Goal: Check status: Check status

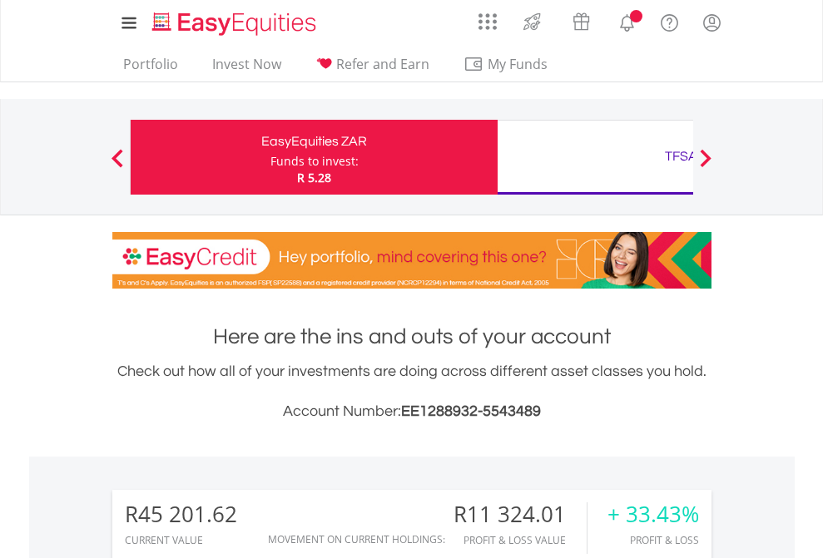
scroll to position [160, 261]
click at [270, 157] on div "Funds to invest:" at bounding box center [314, 161] width 88 height 17
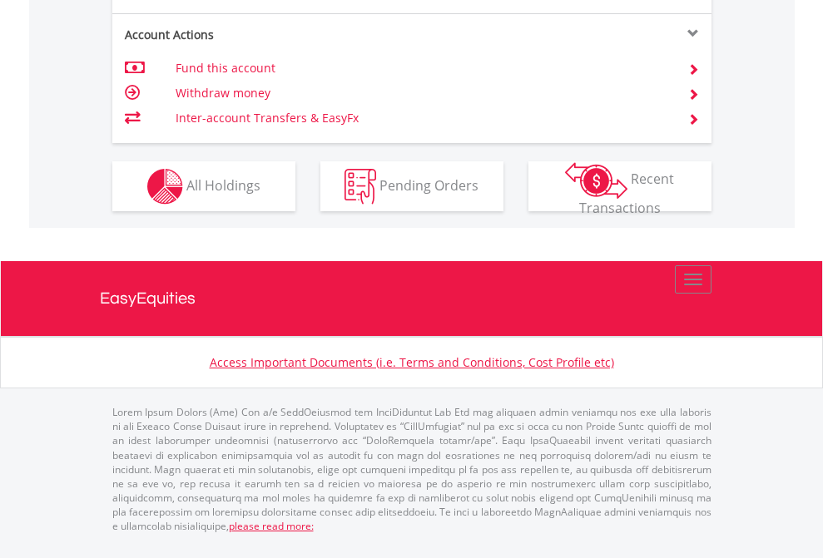
scroll to position [1595, 0]
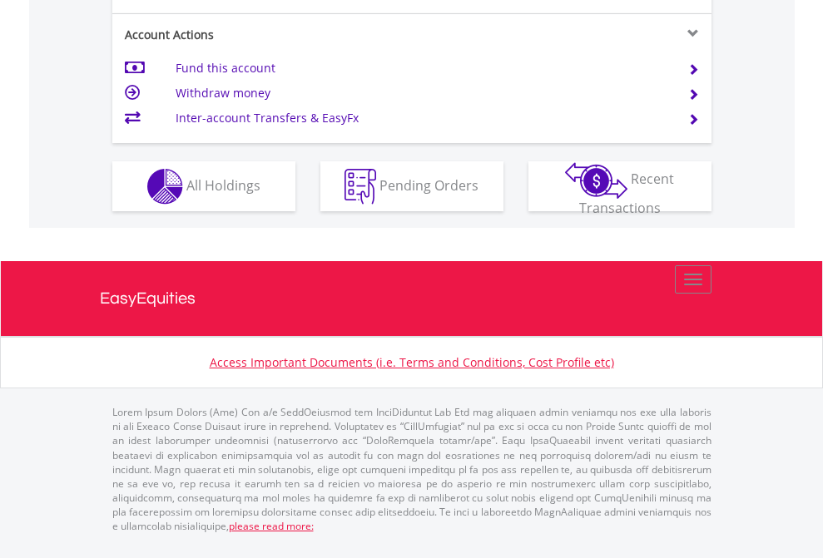
scroll to position [1562, 0]
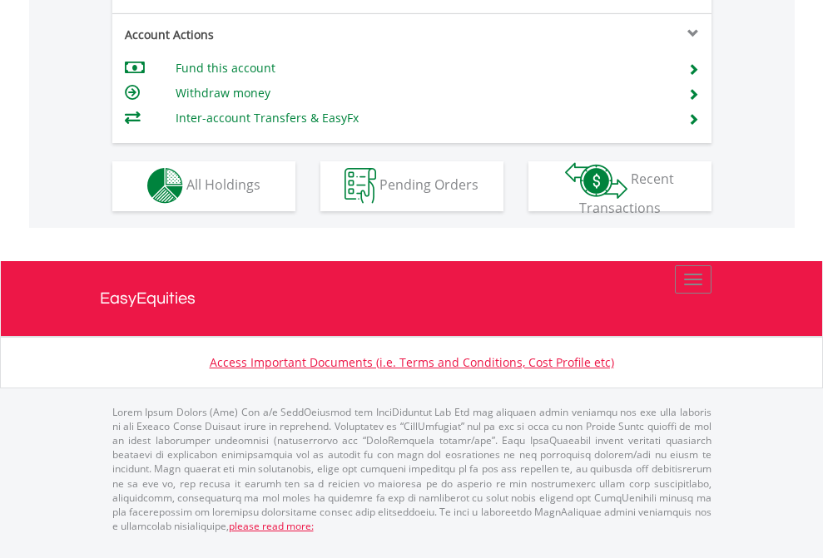
scroll to position [1556, 0]
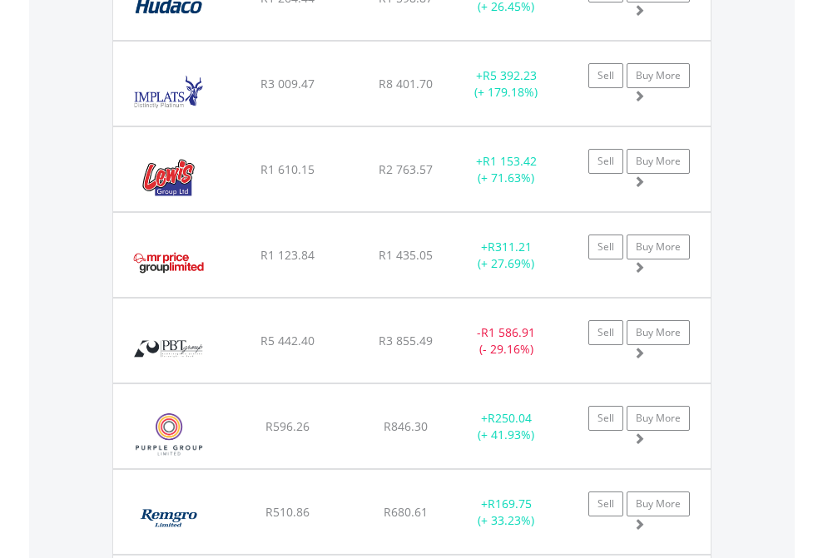
scroll to position [160, 261]
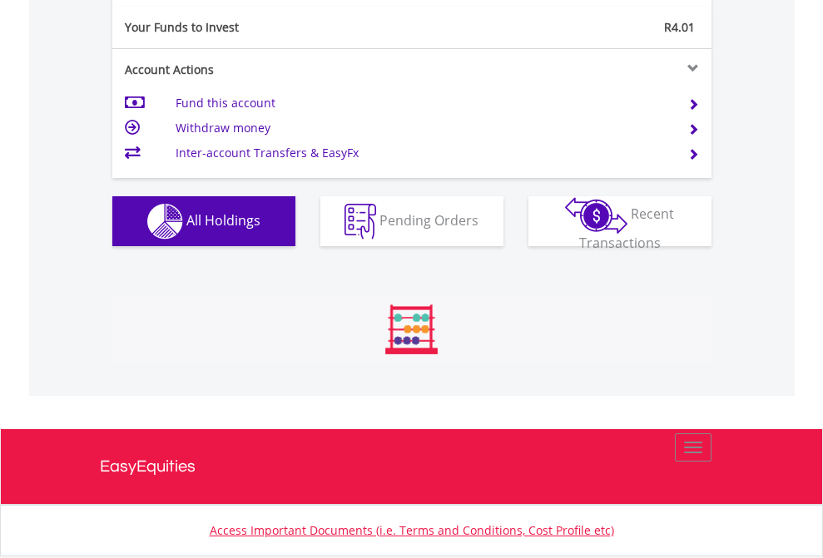
scroll to position [160, 261]
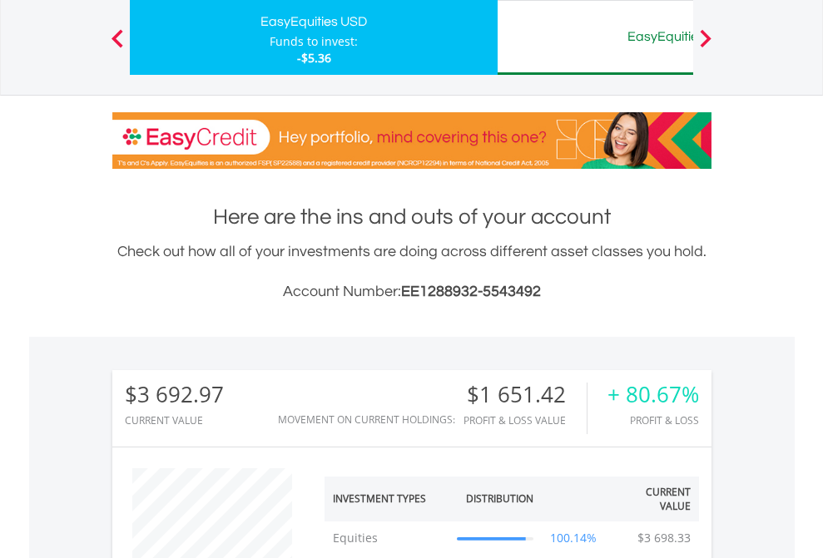
scroll to position [160, 261]
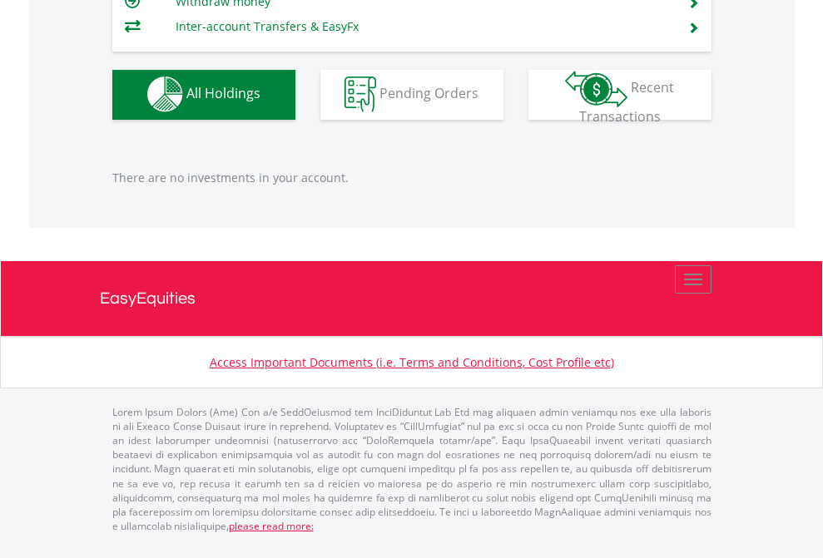
scroll to position [160, 261]
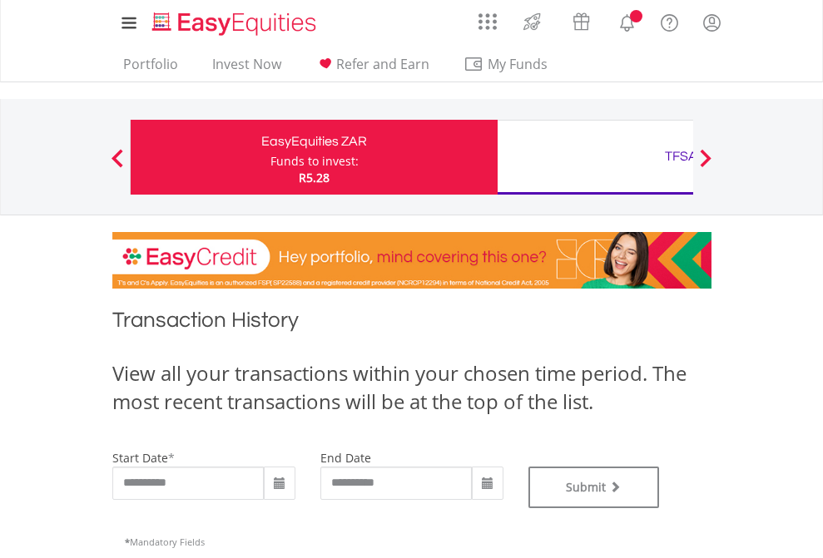
type input "**********"
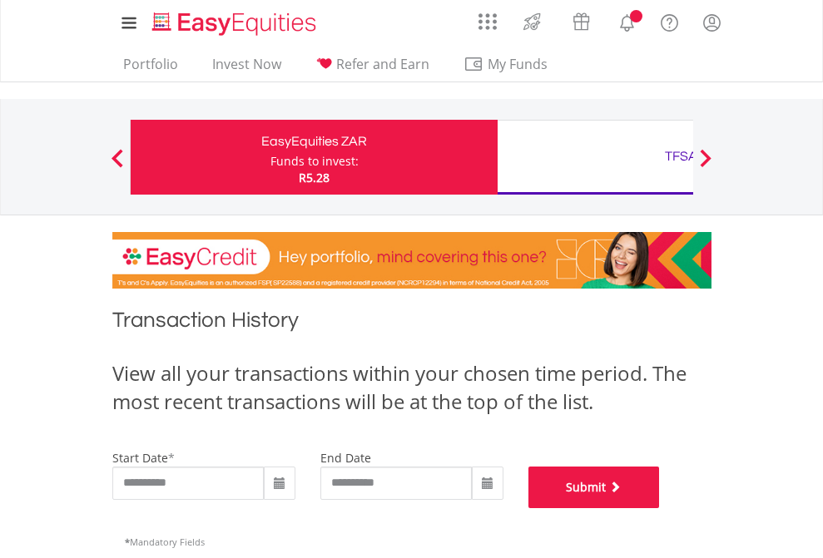
click at [660, 508] on button "Submit" at bounding box center [593, 488] width 131 height 42
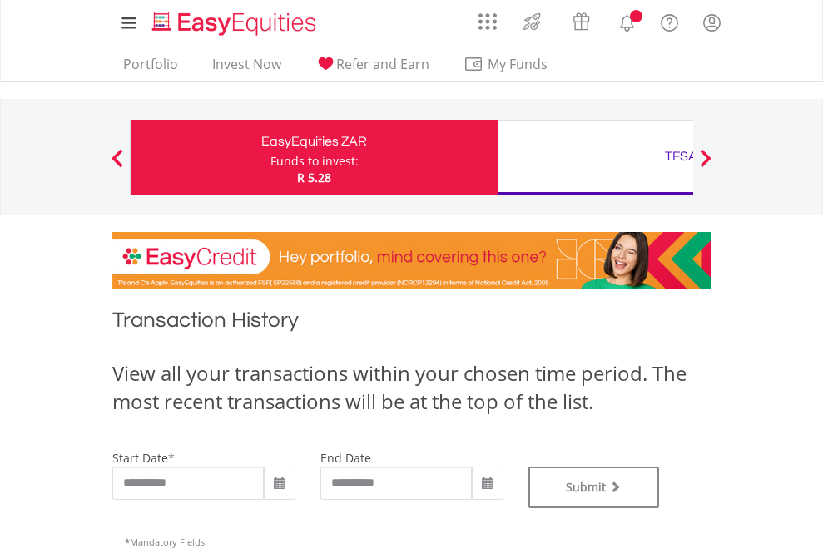
click at [595, 157] on div "TFSA" at bounding box center [680, 156] width 347 height 23
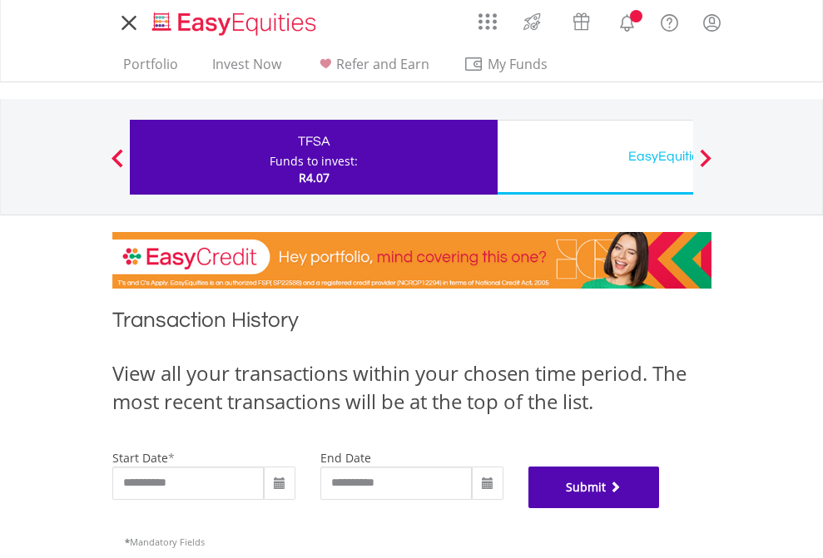
click at [660, 508] on button "Submit" at bounding box center [593, 488] width 131 height 42
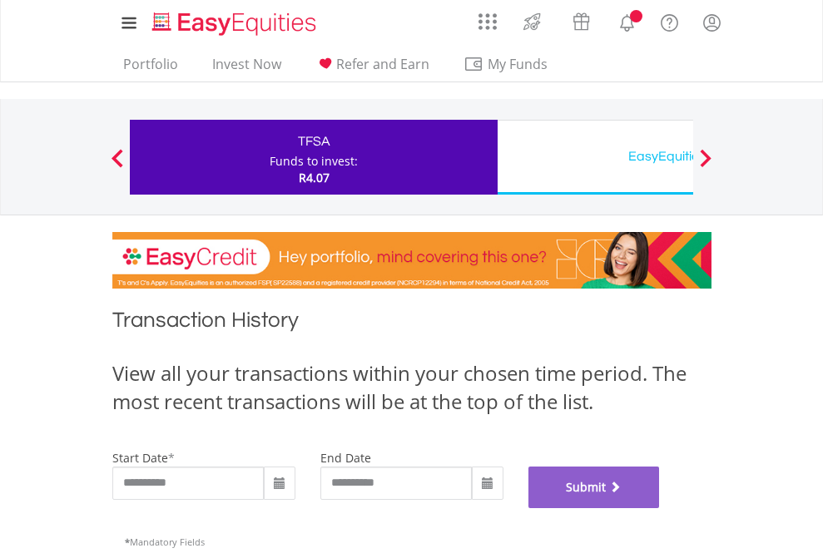
scroll to position [675, 0]
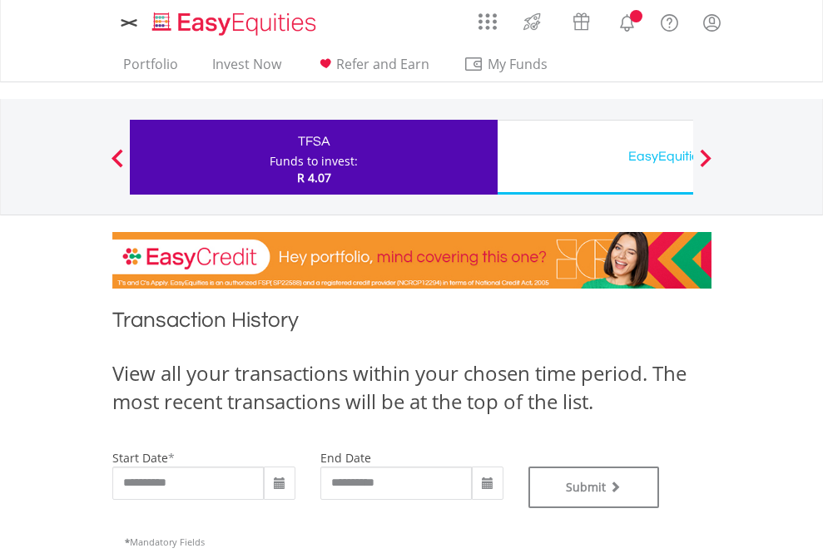
click at [595, 157] on div "EasyEquities USD" at bounding box center [680, 156] width 347 height 23
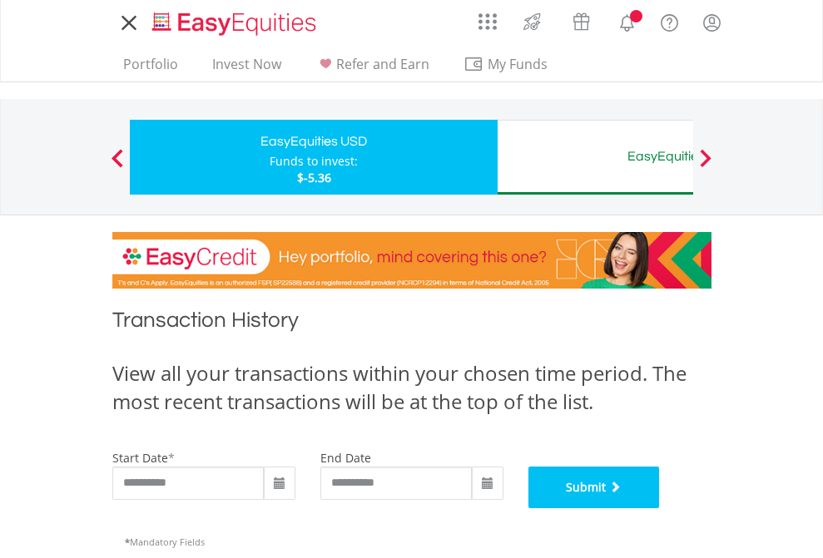
click at [660, 508] on button "Submit" at bounding box center [593, 488] width 131 height 42
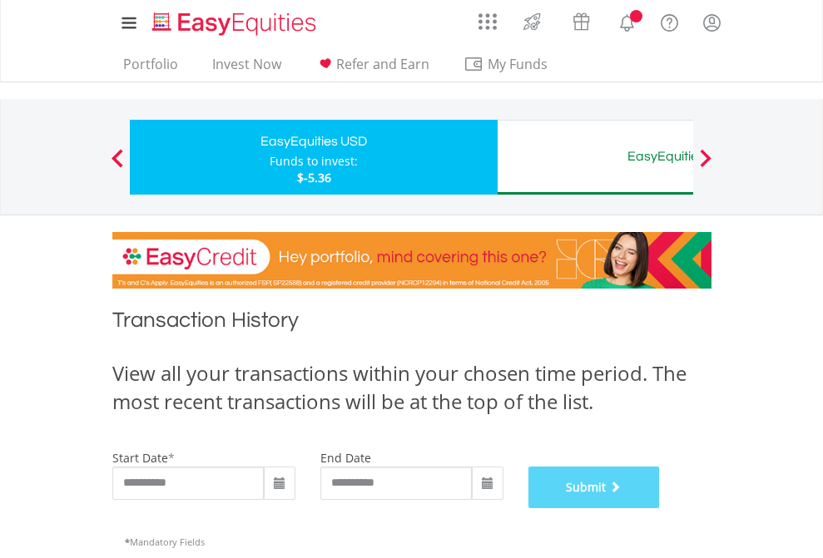
scroll to position [675, 0]
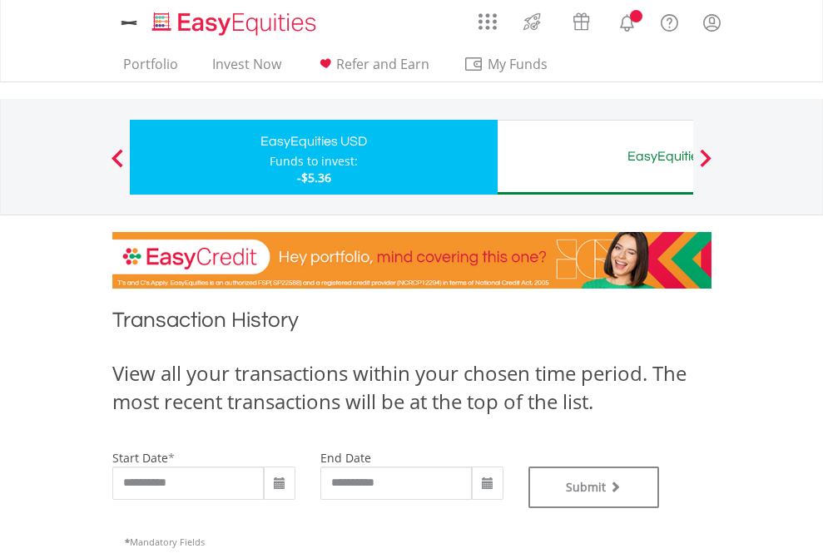
click at [595, 157] on div "EasyEquities AUD" at bounding box center [680, 156] width 347 height 23
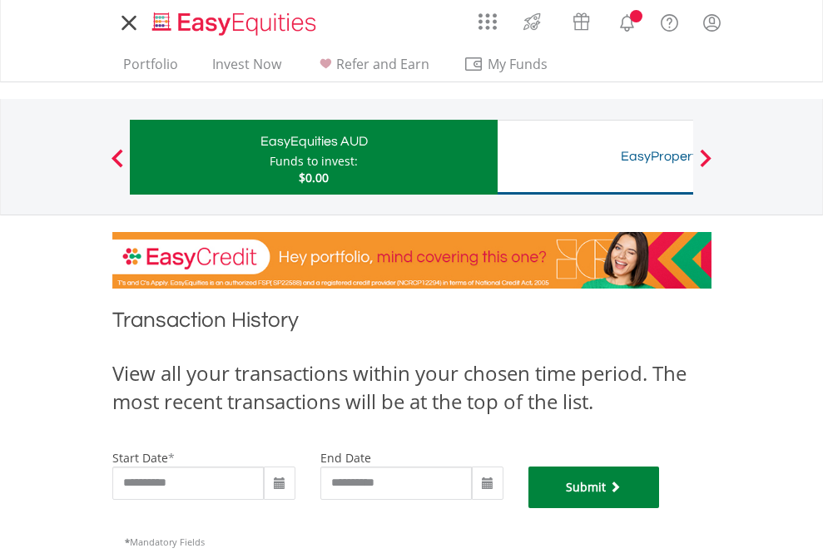
click at [660, 508] on button "Submit" at bounding box center [593, 488] width 131 height 42
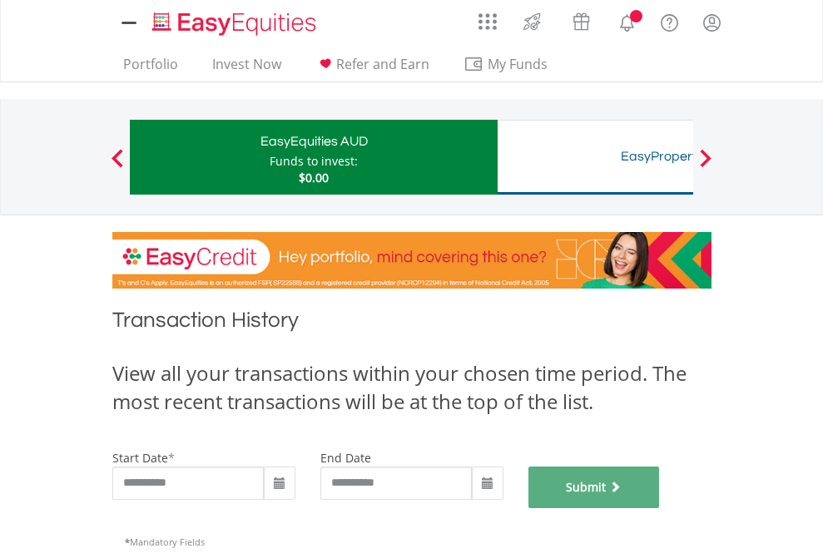
scroll to position [675, 0]
